Goal: Navigation & Orientation: Find specific page/section

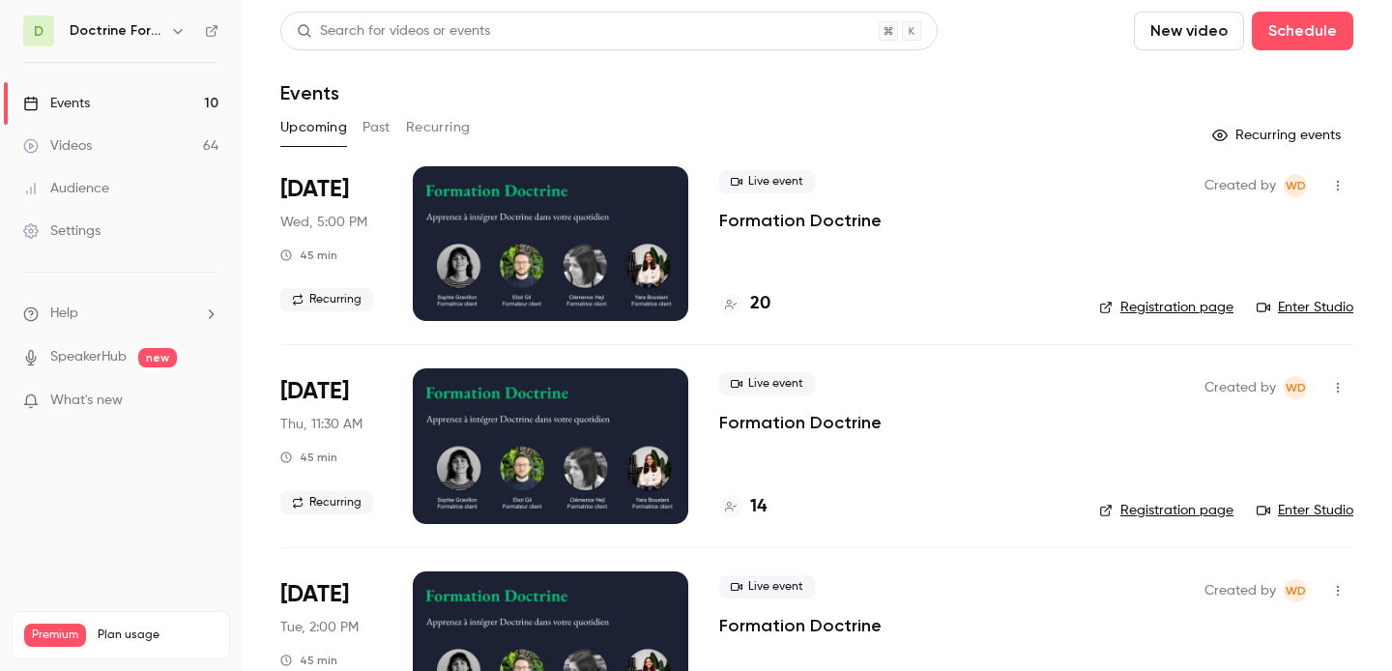
click at [177, 33] on icon "button" at bounding box center [177, 31] width 9 height 5
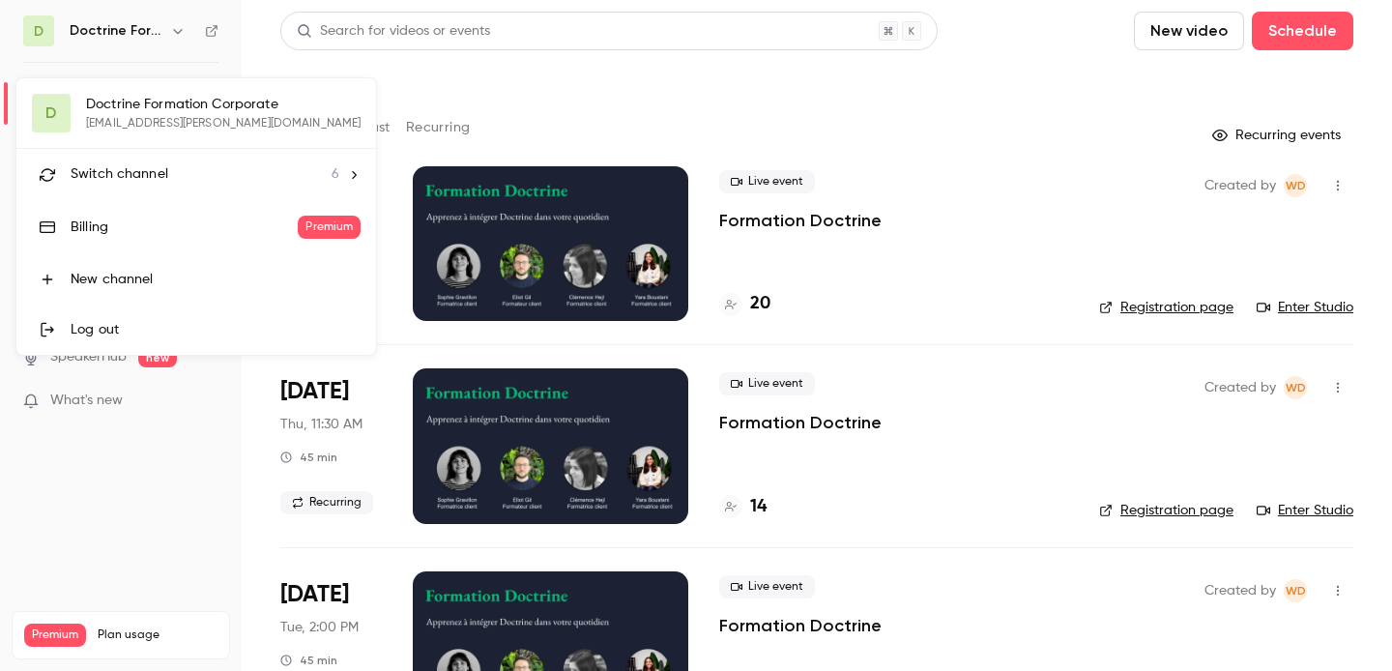
click at [130, 166] on span "Switch channel" at bounding box center [120, 174] width 98 height 20
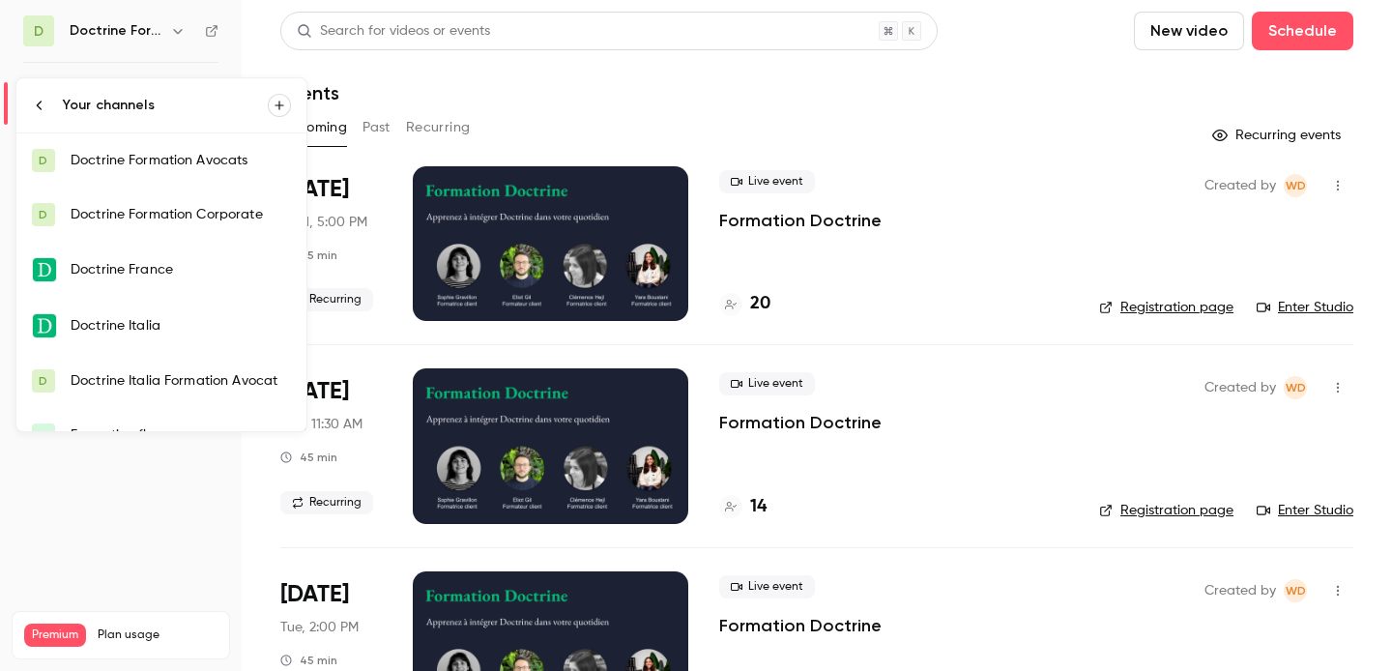
click at [171, 160] on div "Doctrine Formation Avocats" at bounding box center [181, 160] width 220 height 19
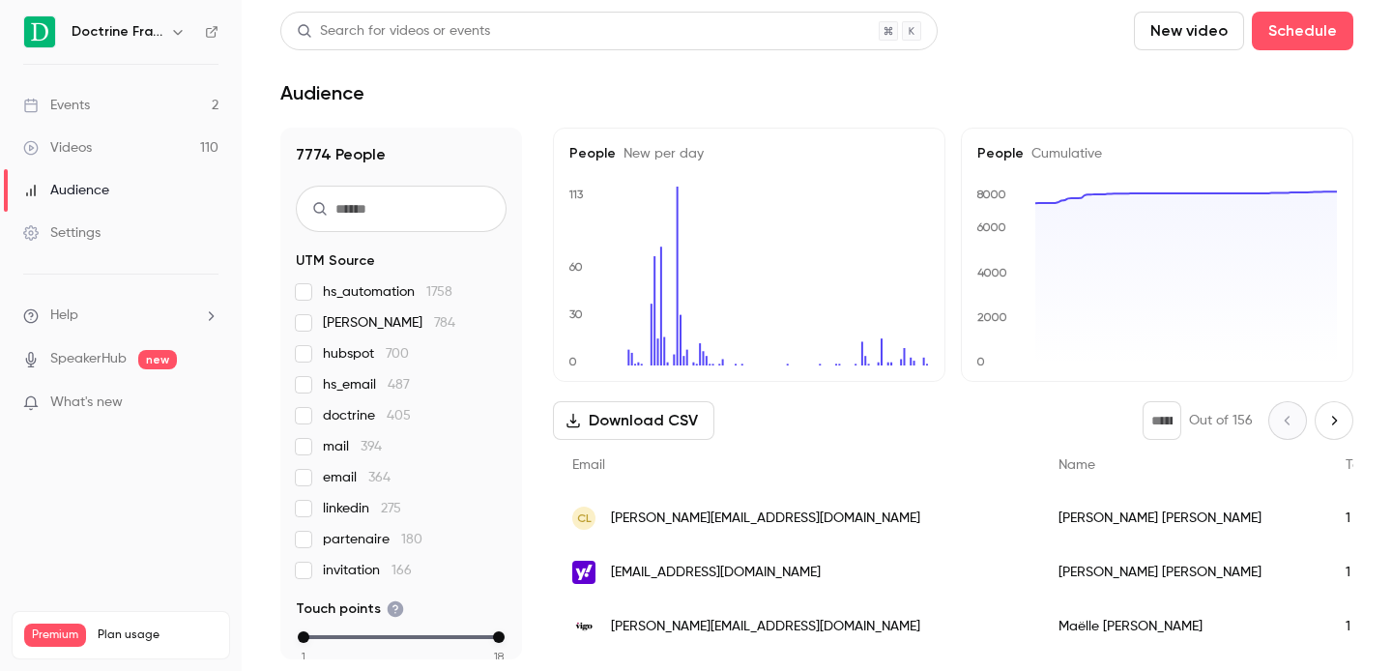
click at [182, 35] on icon "button" at bounding box center [177, 31] width 15 height 15
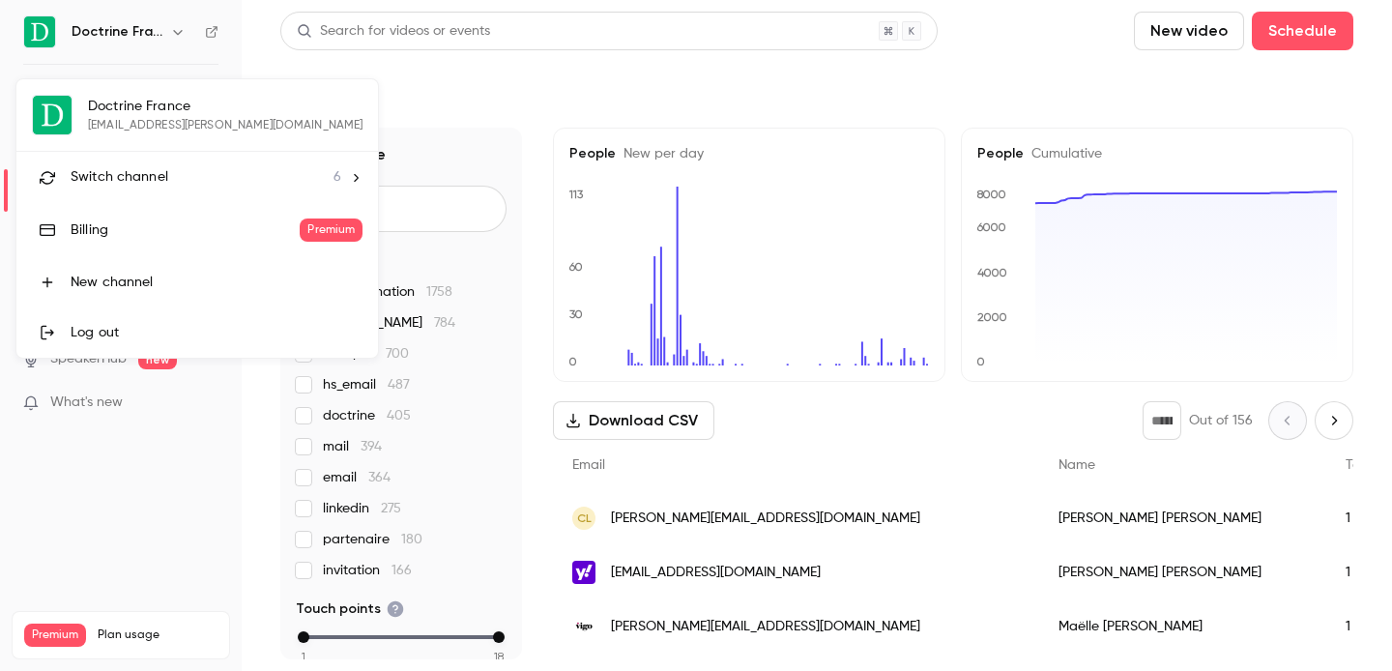
click at [148, 184] on span "Switch channel" at bounding box center [120, 177] width 98 height 20
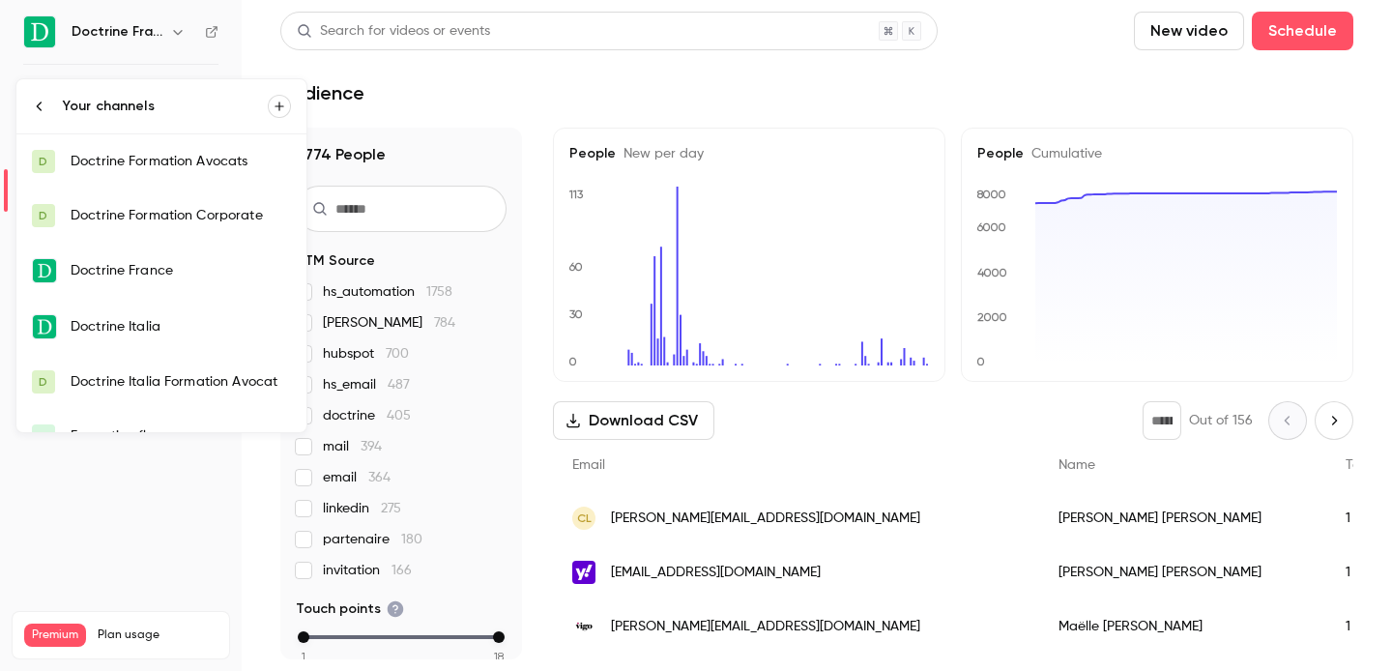
click at [198, 212] on div "Doctrine Formation Corporate" at bounding box center [181, 215] width 220 height 19
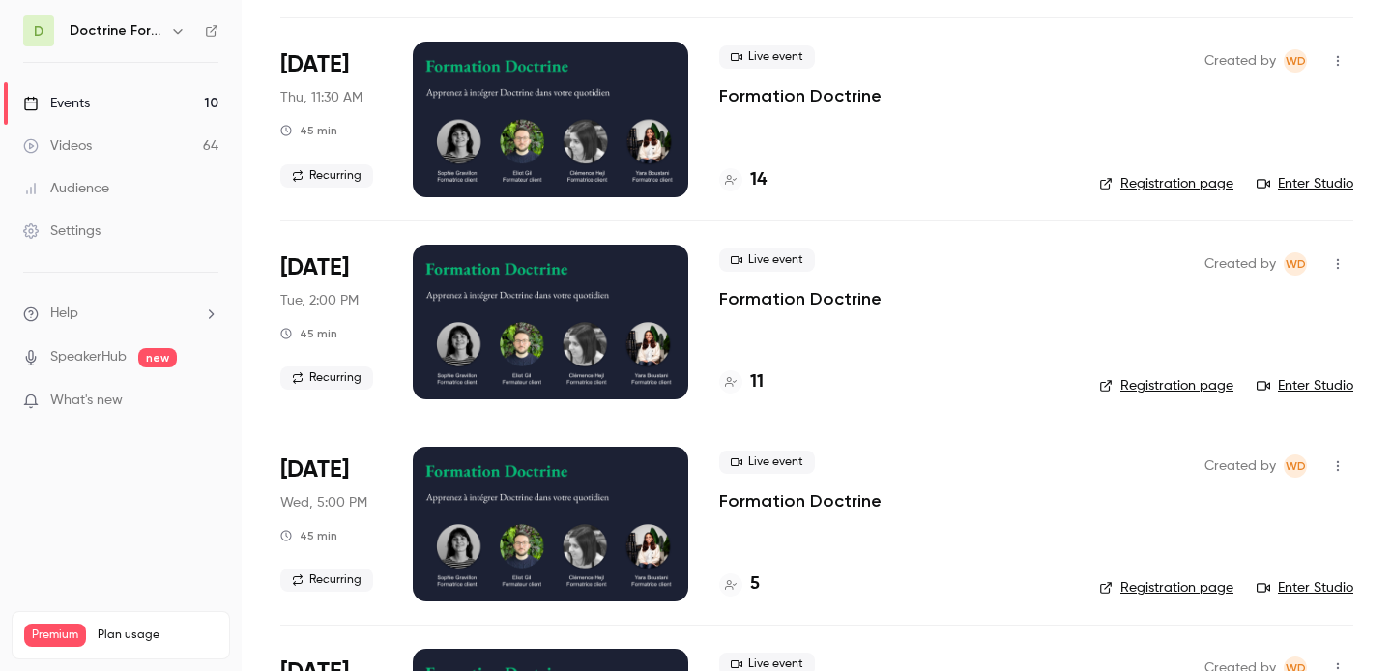
scroll to position [576, 0]
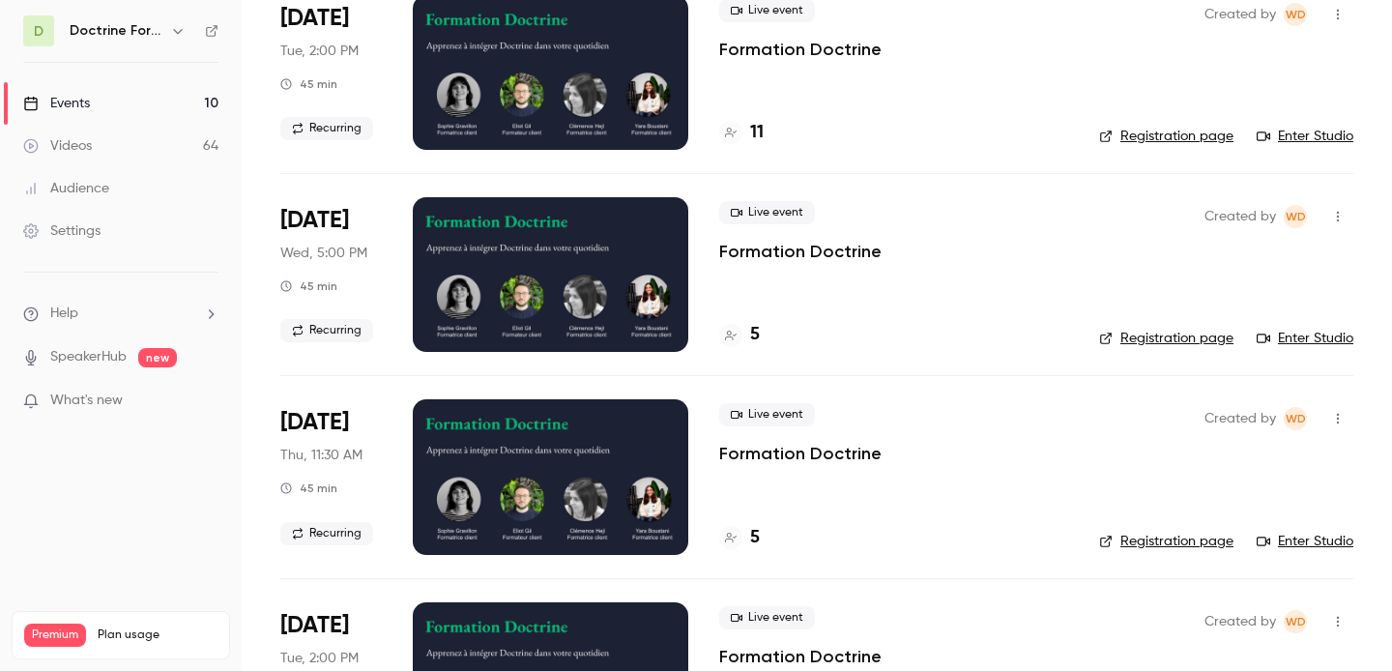
click at [1180, 342] on link "Registration page" at bounding box center [1166, 338] width 134 height 19
